Goal: Find specific page/section: Find specific page/section

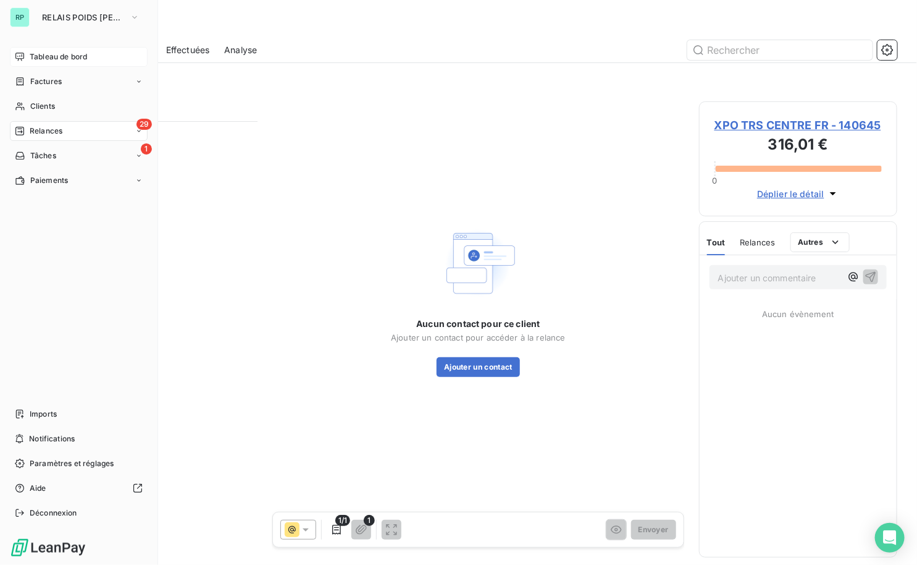
scroll to position [435, 190]
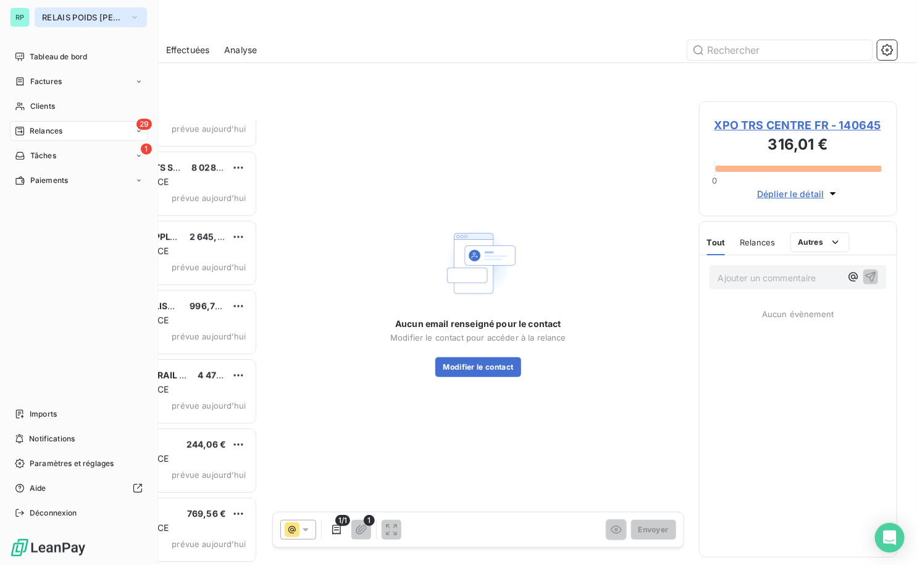
click at [103, 20] on span "RELAIS POIDS [PERSON_NAME]" at bounding box center [83, 17] width 83 height 10
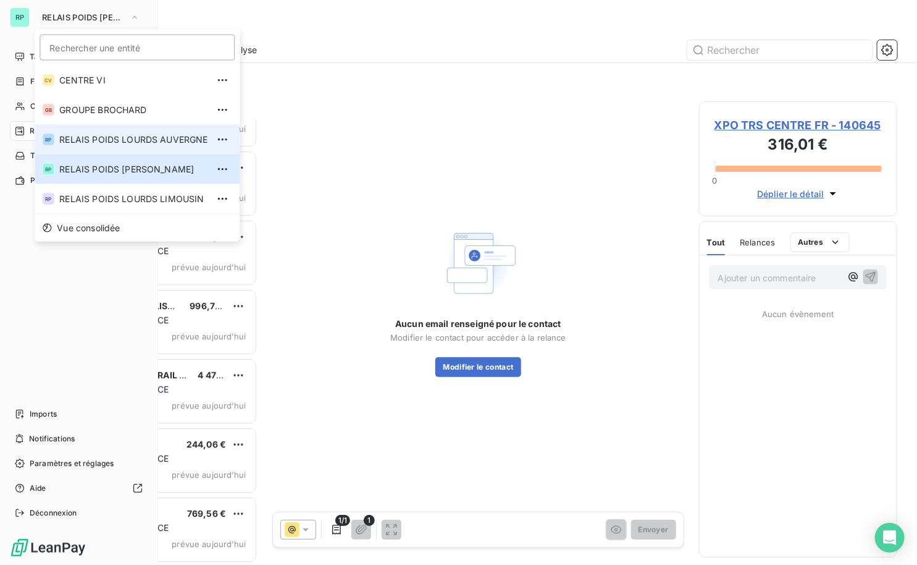
click at [137, 141] on span "RELAIS POIDS LOURDS AUVERGNE" at bounding box center [133, 139] width 148 height 12
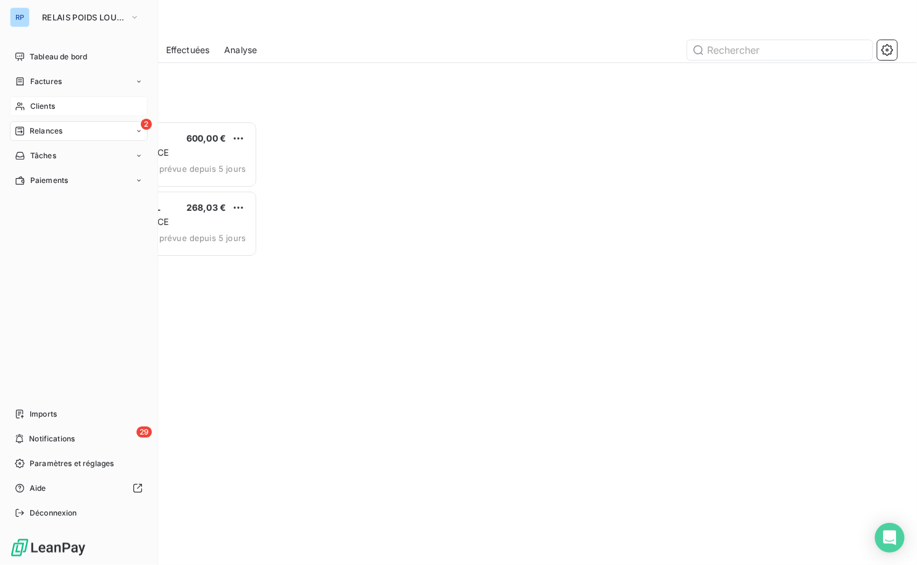
scroll to position [435, 190]
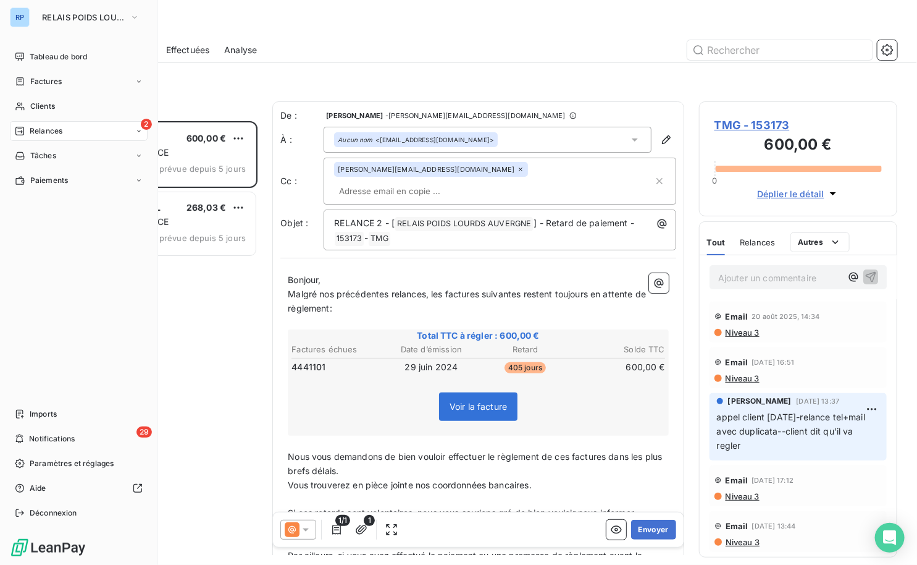
click at [52, 128] on span "Relances" at bounding box center [46, 130] width 33 height 11
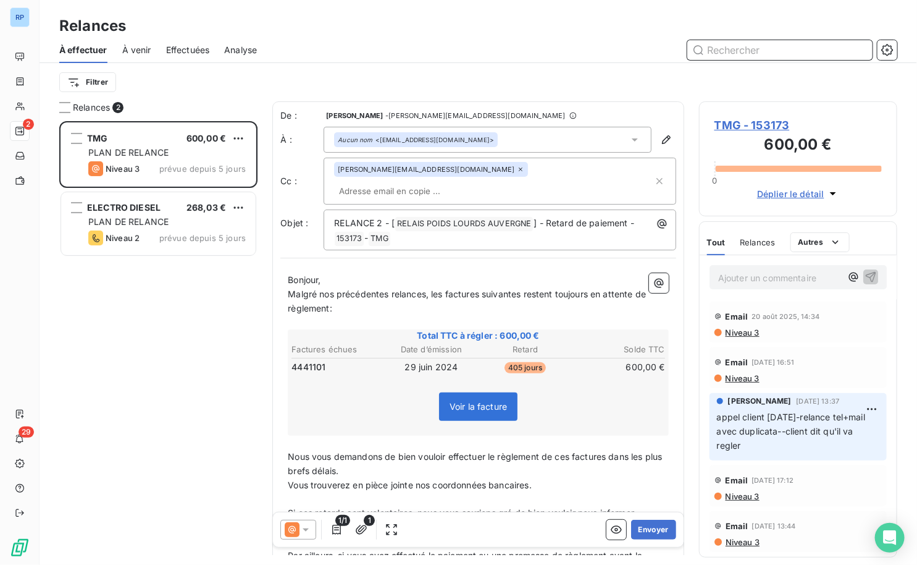
click at [720, 54] on input "text" at bounding box center [780, 50] width 185 height 20
type input "152012"
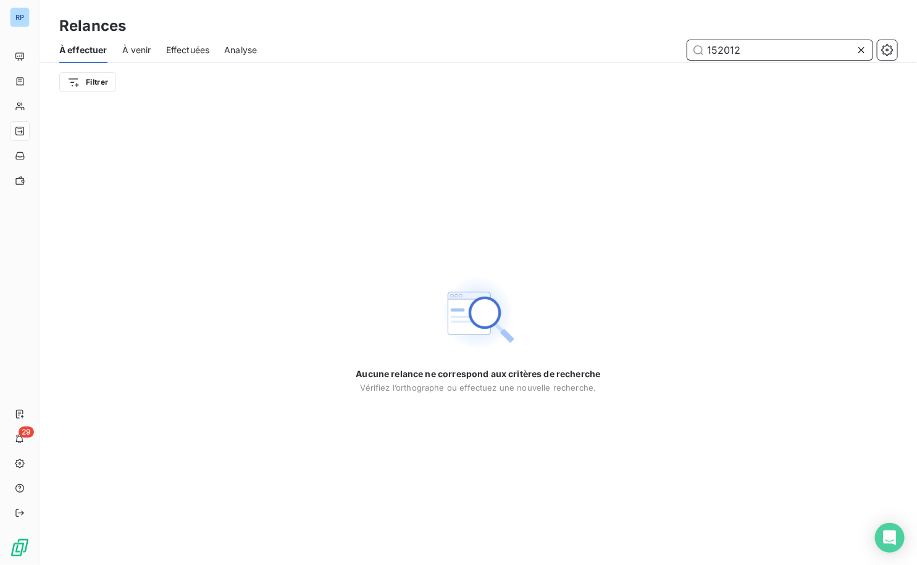
drag, startPoint x: 744, startPoint y: 53, endPoint x: 650, endPoint y: 65, distance: 94.2
click at [673, 59] on div "152012" at bounding box center [585, 50] width 626 height 20
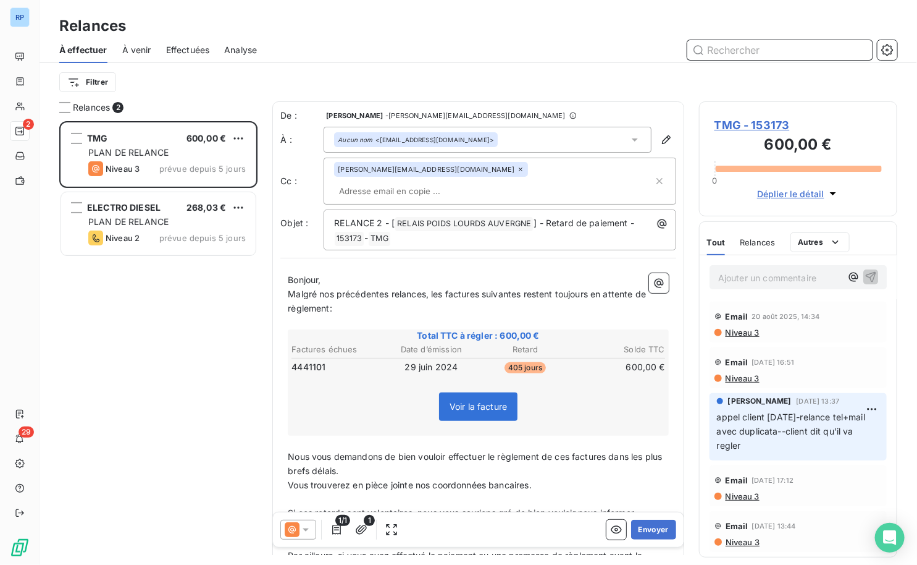
scroll to position [435, 190]
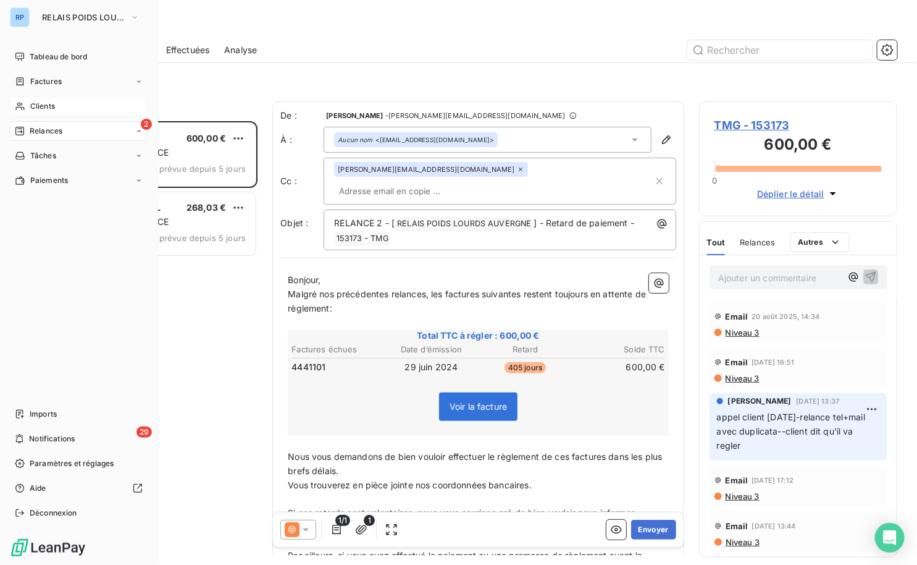
click at [23, 111] on div "Clients" at bounding box center [79, 106] width 138 height 20
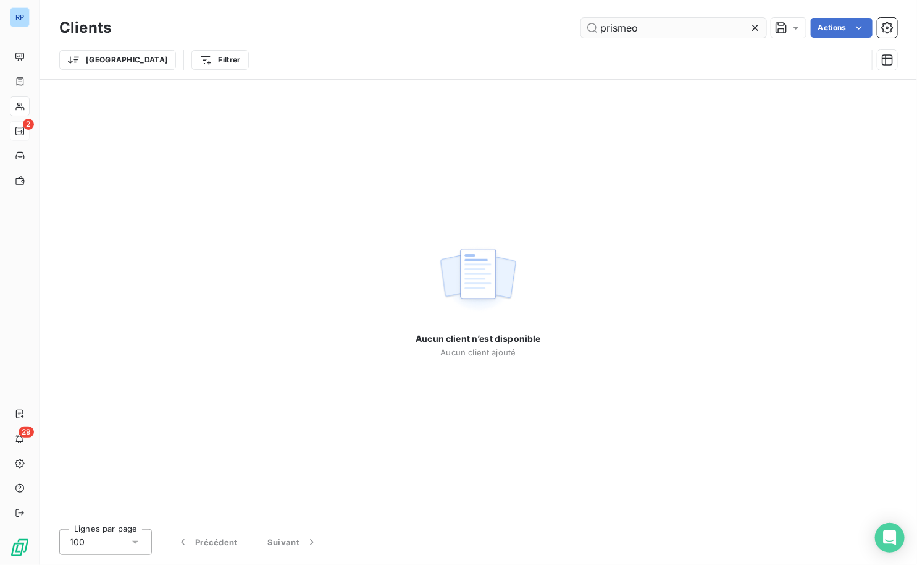
drag, startPoint x: 639, startPoint y: 28, endPoint x: 622, endPoint y: 24, distance: 17.8
click at [622, 24] on input "prismeo" at bounding box center [673, 28] width 185 height 20
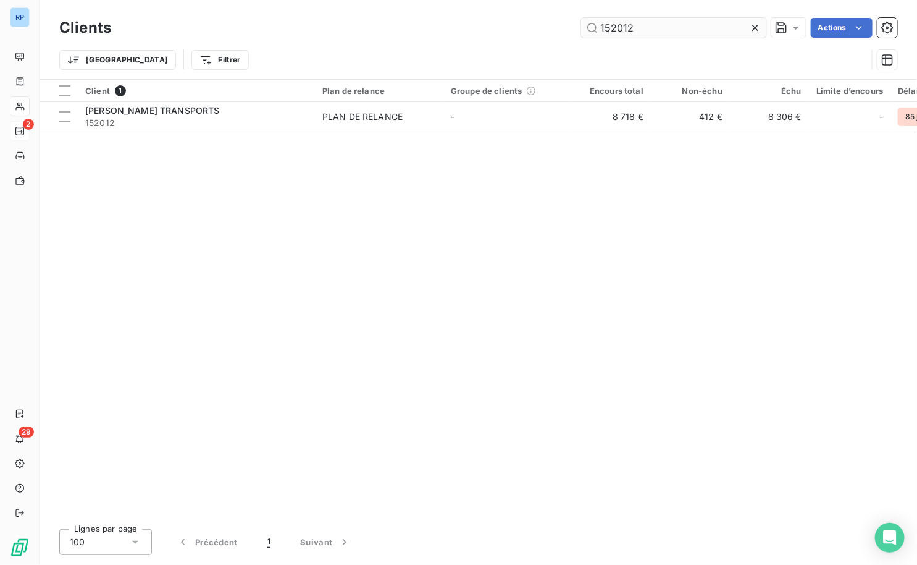
type input "152012"
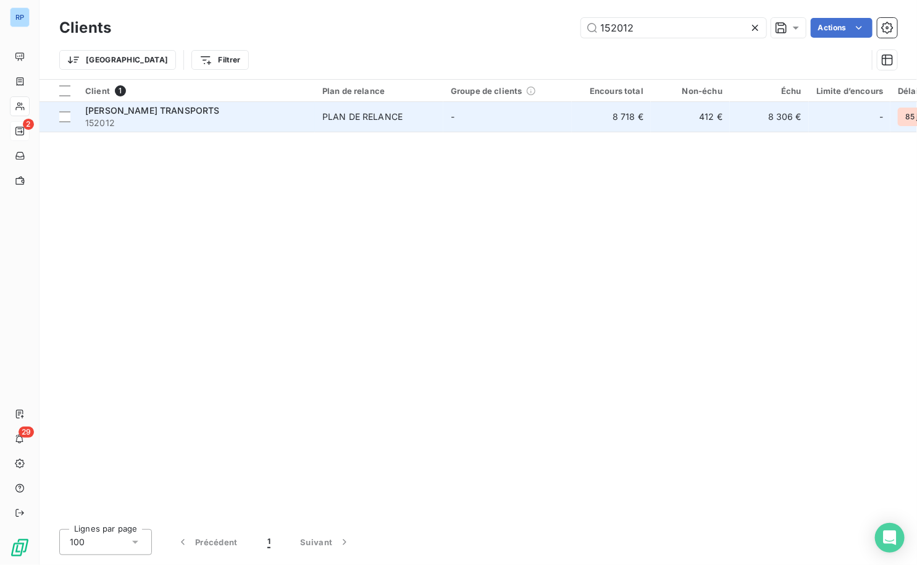
click at [184, 117] on span "152012" at bounding box center [196, 123] width 222 height 12
